Goal: Task Accomplishment & Management: Manage account settings

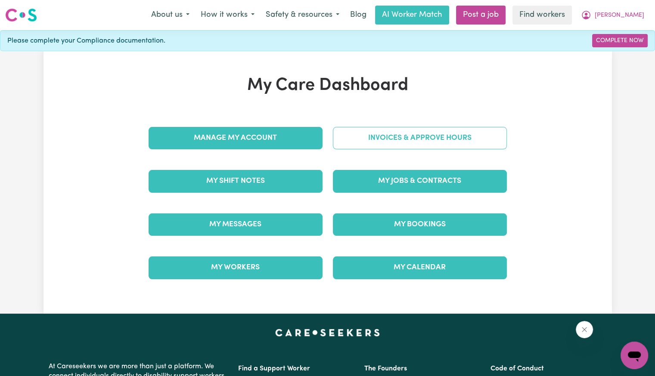
click at [349, 133] on link "Invoices & Approve Hours" at bounding box center [420, 138] width 174 height 22
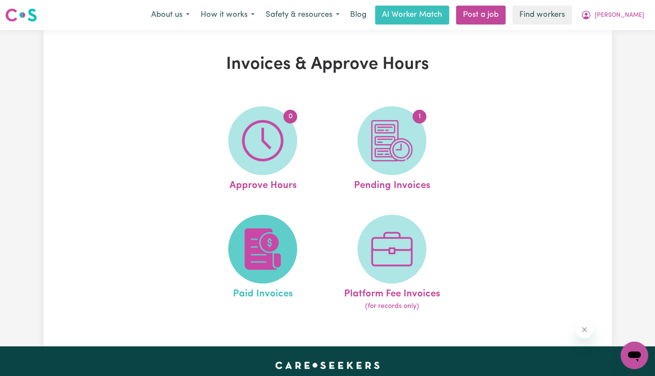
click at [281, 235] on img at bounding box center [262, 249] width 41 height 41
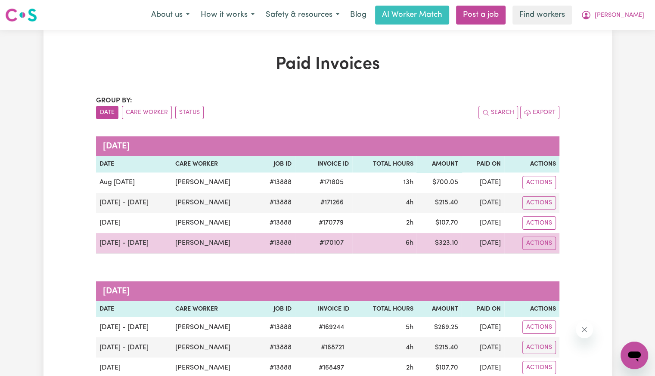
click at [322, 241] on span "# 170107" at bounding box center [331, 243] width 34 height 10
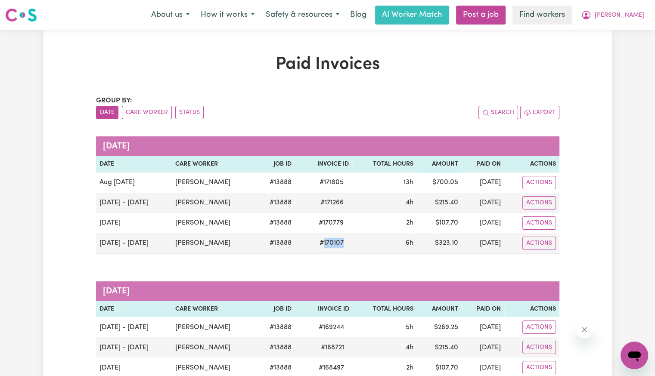
copy span "170107"
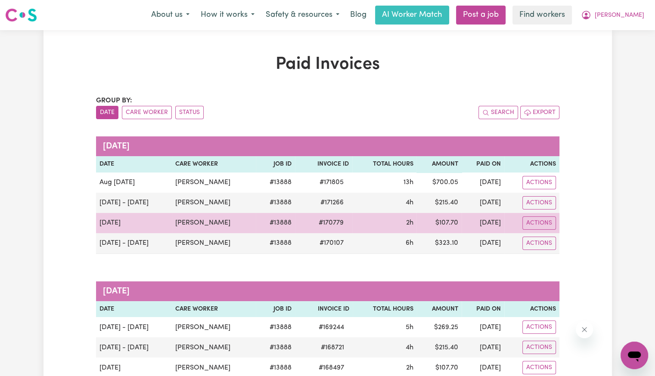
click at [318, 223] on span "# 170779" at bounding box center [330, 223] width 35 height 10
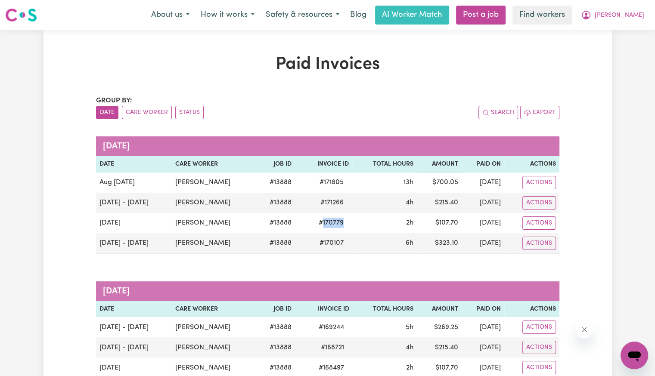
copy span "170779"
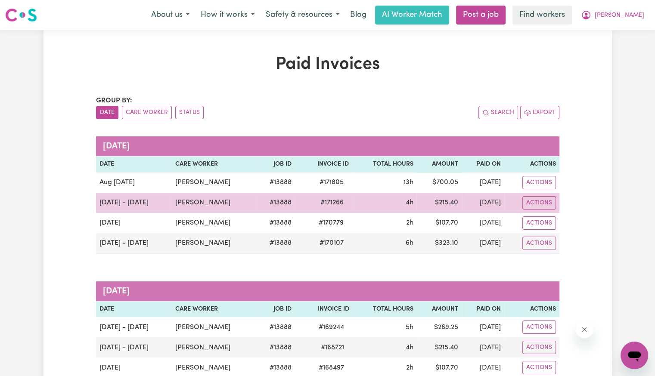
click at [318, 205] on span "# 171266" at bounding box center [332, 203] width 34 height 10
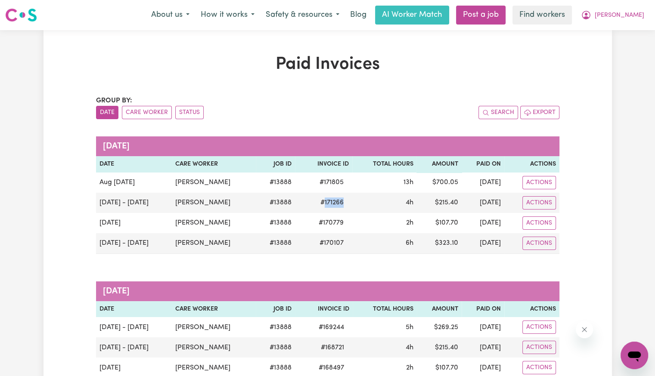
copy span "171266"
click at [624, 12] on span "[PERSON_NAME]" at bounding box center [618, 15] width 49 height 9
click at [612, 50] on link "Logout" at bounding box center [615, 49] width 68 height 16
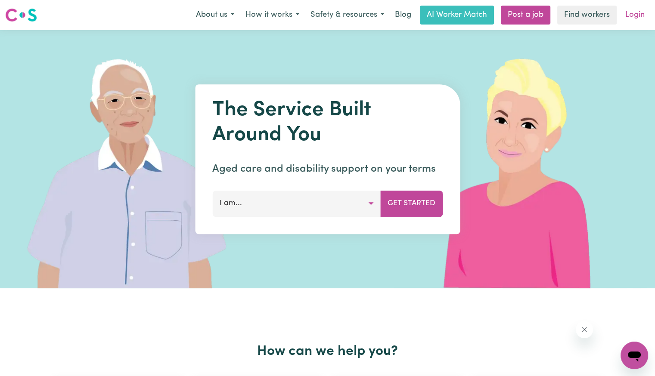
click at [628, 20] on link "Login" at bounding box center [635, 15] width 30 height 19
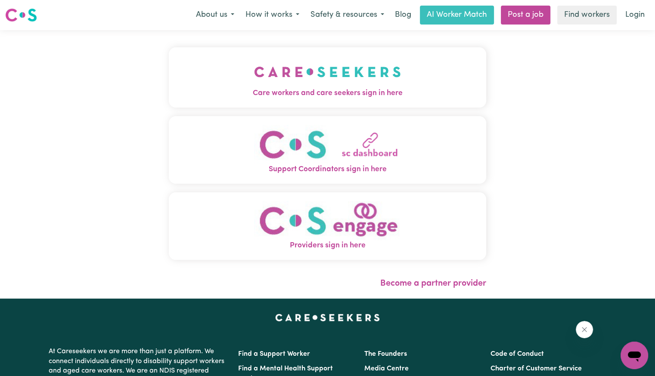
click at [294, 68] on img "Care workers and care seekers sign in here" at bounding box center [327, 72] width 147 height 32
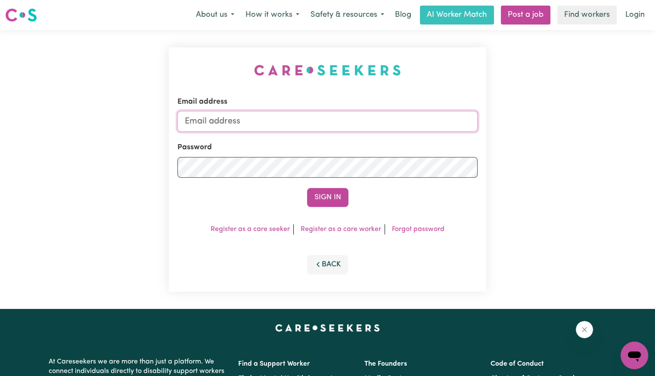
click at [271, 121] on input "Email address" at bounding box center [327, 121] width 300 height 21
drag, startPoint x: 229, startPoint y: 120, endPoint x: 392, endPoint y: 122, distance: 163.6
click at [392, 122] on input "[EMAIL_ADDRESS][DOMAIN_NAME]" at bounding box center [327, 121] width 300 height 21
drag, startPoint x: 280, startPoint y: 121, endPoint x: 231, endPoint y: 117, distance: 49.3
click at [231, 117] on input "[EMAIL_ADDRESS][DOMAIN_NAME]" at bounding box center [327, 121] width 300 height 21
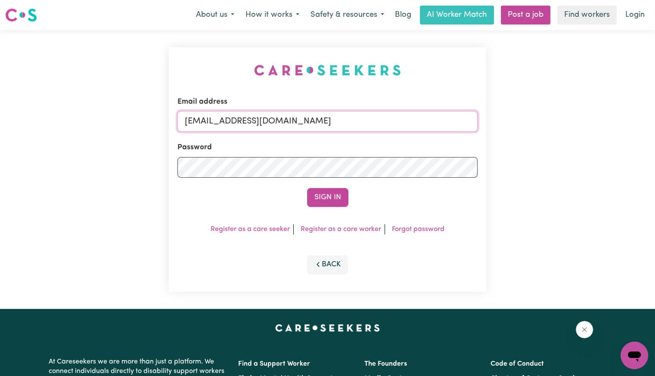
paste input "[PERSON_NAME]"
type input "[EMAIL_ADDRESS][DOMAIN_NAME]"
click at [307, 188] on button "Sign In" at bounding box center [327, 197] width 41 height 19
